Goal: Obtain resource: Obtain resource

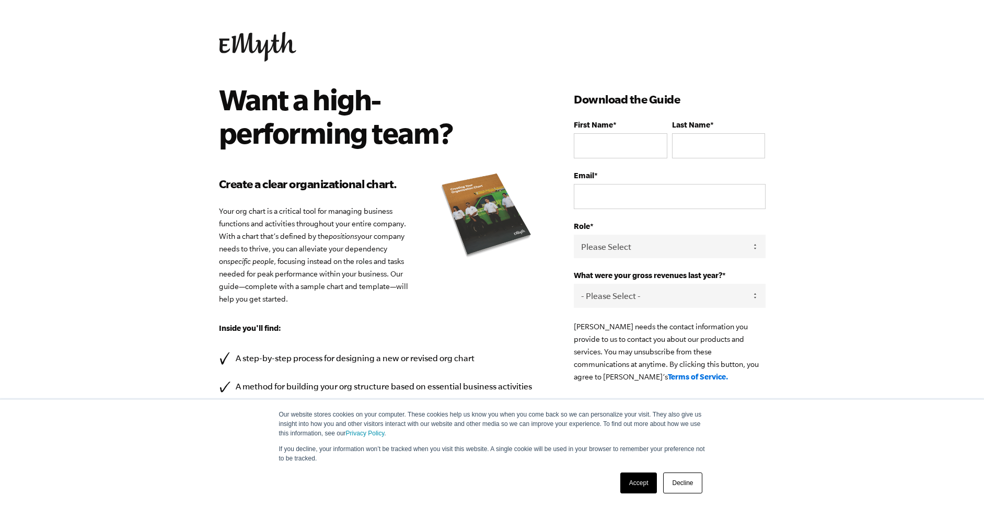
scroll to position [80, 0]
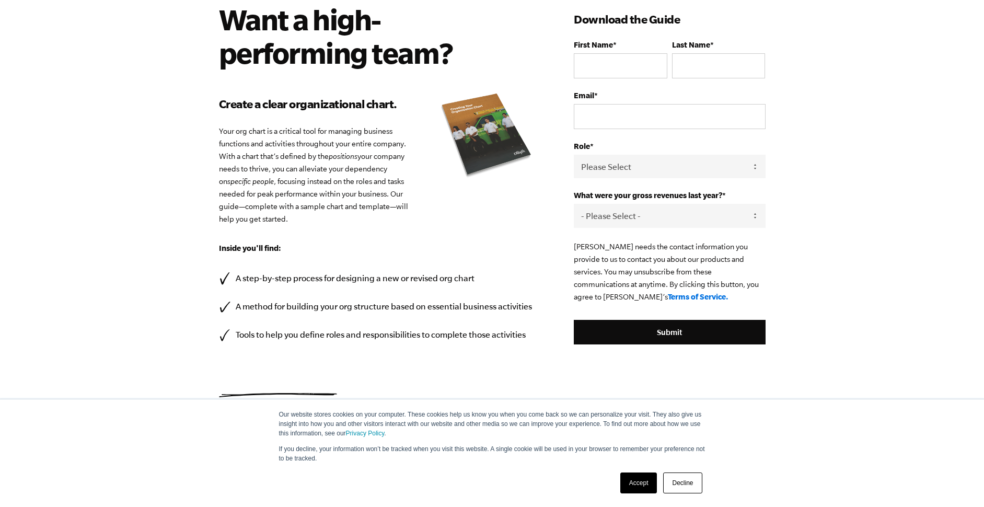
click at [675, 484] on link "Decline" at bounding box center [682, 483] width 39 height 21
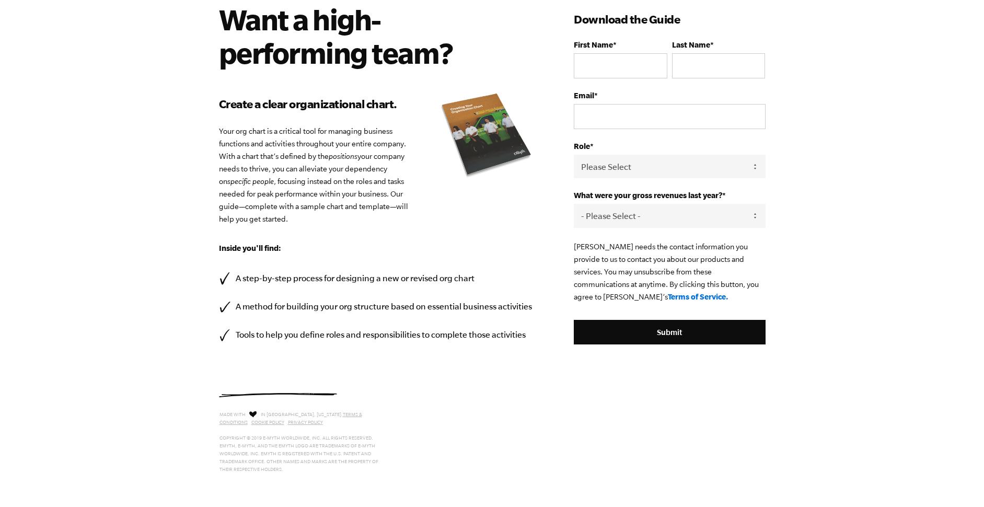
scroll to position [0, 0]
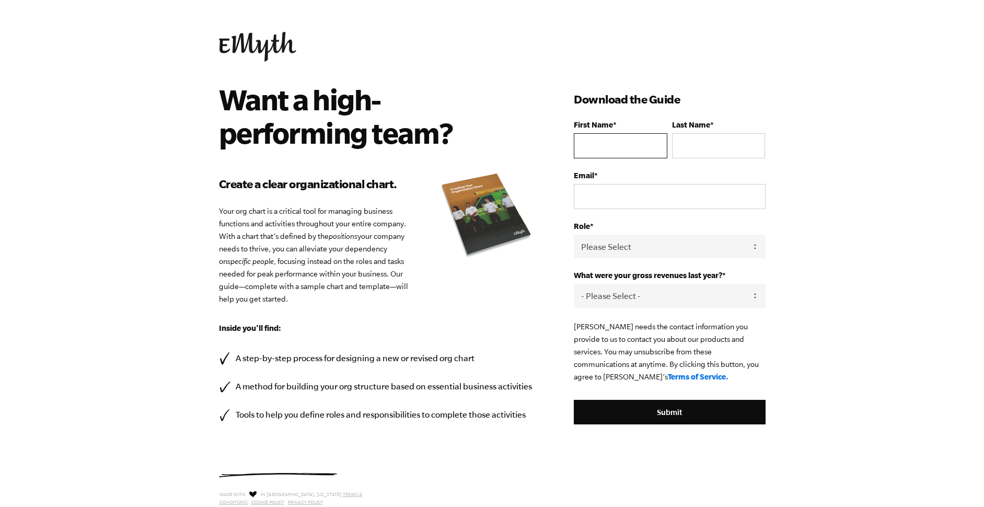
click at [633, 141] on input "First Name *" at bounding box center [620, 145] width 93 height 25
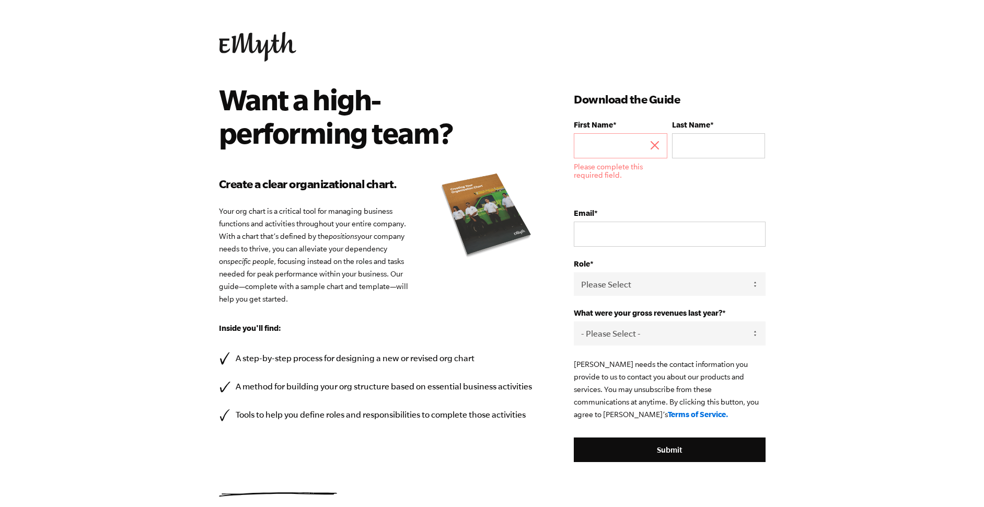
type input "[PERSON_NAME]"
type input "[PERSON_NAME][EMAIL_ADDRESS][PERSON_NAME][DOMAIN_NAME]"
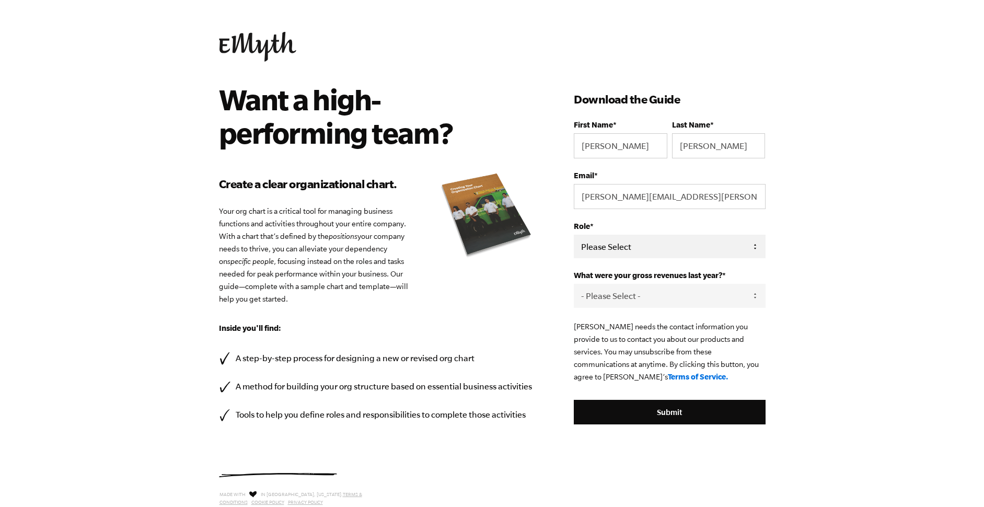
click at [725, 248] on select "Please Select Owner Partner / Co-Owner Executive Employee / Other" at bounding box center [669, 247] width 191 height 24
select select "Owner"
click at [574, 235] on select "Please Select Owner Partner / Co-Owner Executive Employee / Other" at bounding box center [669, 247] width 191 height 24
click at [723, 293] on select "- Please Select - 0-75K 76-150K 151-275K 276-500K 501-750K 751-1M 1-2.5M 2.5-5M…" at bounding box center [669, 296] width 191 height 24
select select "751-1M"
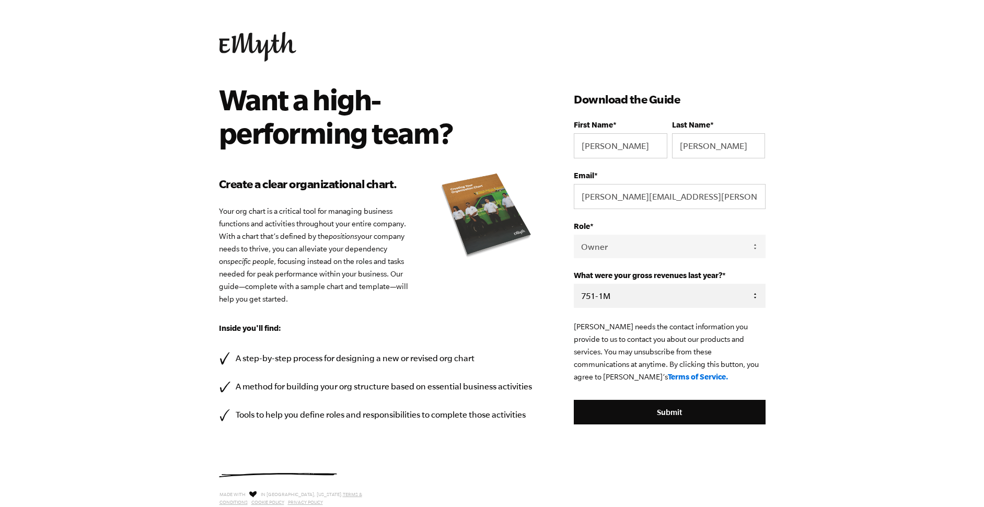
click at [574, 284] on select "- Please Select - 0-75K 76-150K 151-275K 276-500K 501-750K 751-1M 1-2.5M 2.5-5M…" at bounding box center [669, 296] width 191 height 24
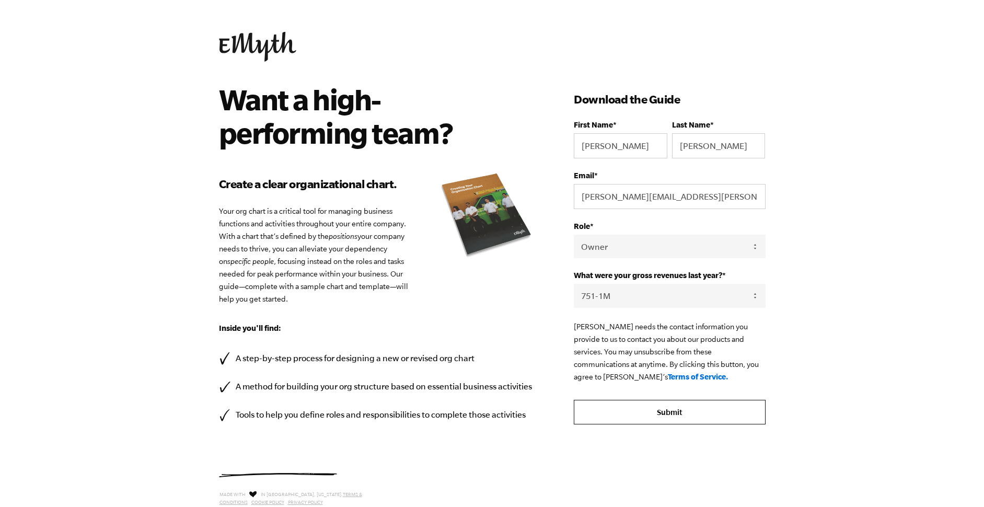
click at [709, 421] on input "Submit" at bounding box center [669, 412] width 191 height 25
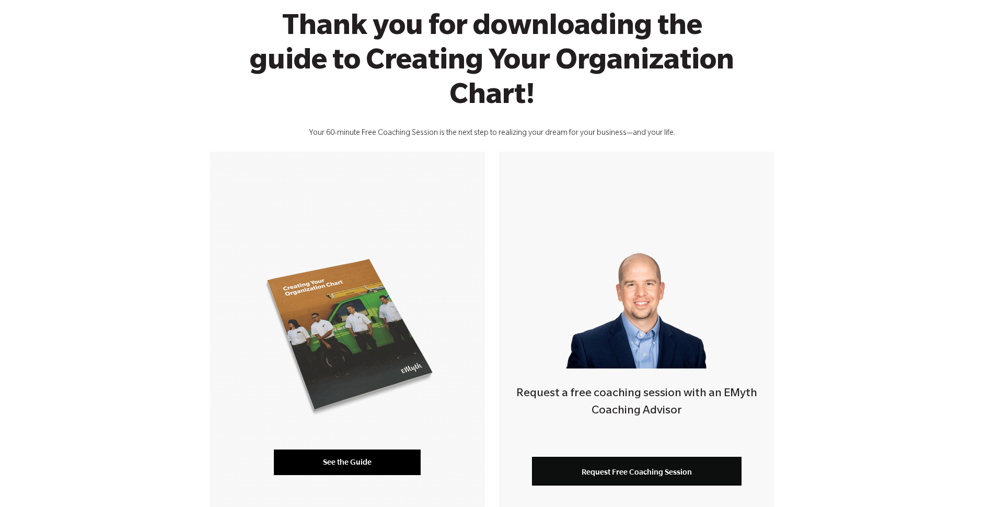
scroll to position [89, 0]
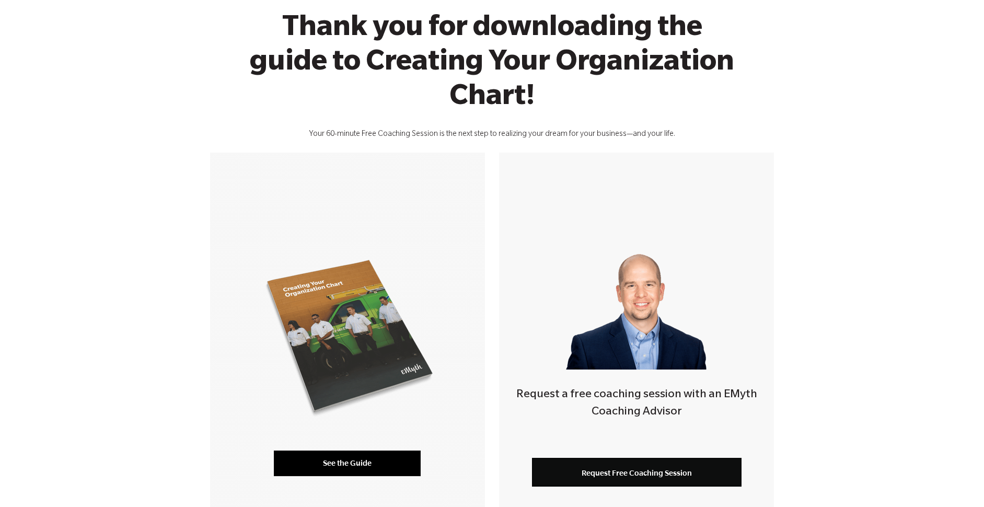
click at [310, 462] on link "See the Guide" at bounding box center [347, 463] width 147 height 25
